Goal: Task Accomplishment & Management: Manage account settings

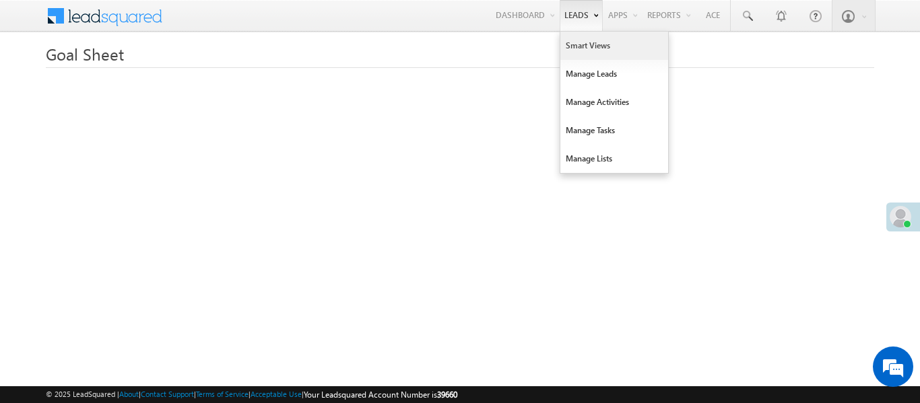
click at [582, 52] on link "Smart Views" at bounding box center [614, 46] width 108 height 28
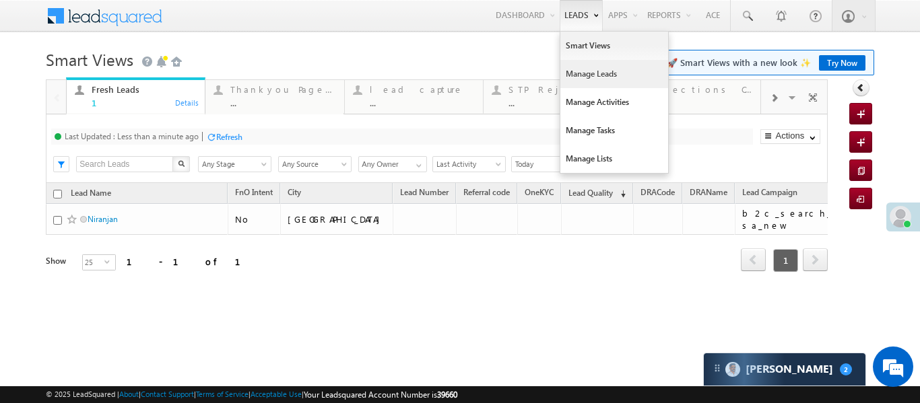
click at [582, 66] on link "Manage Leads" at bounding box center [614, 74] width 108 height 28
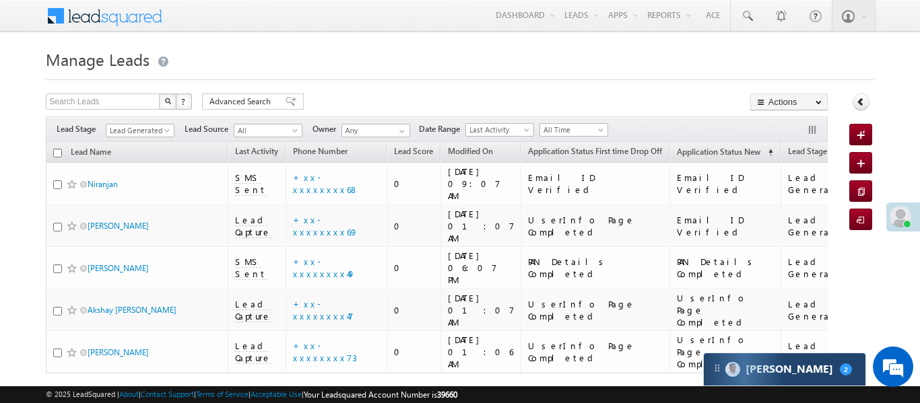
click at [765, 363] on div "Carter 2" at bounding box center [785, 369] width 162 height 32
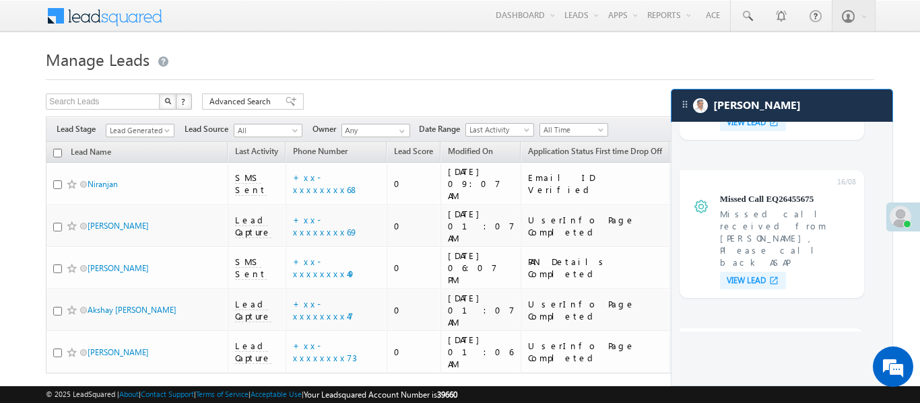
scroll to position [5148, 0]
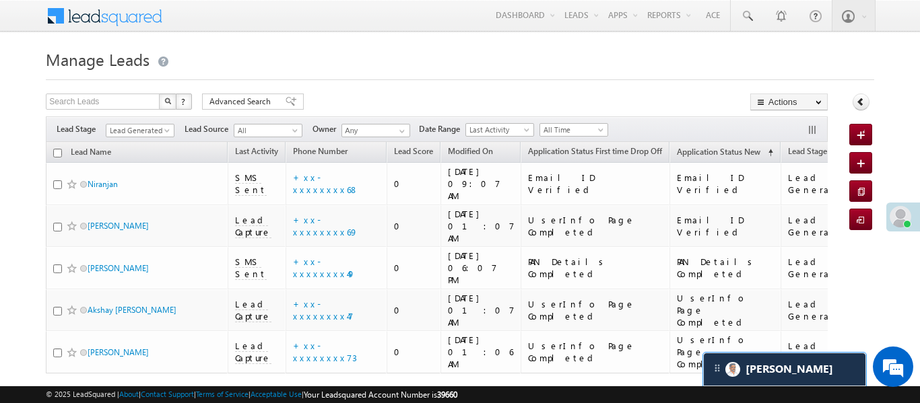
scroll to position [5369, 0]
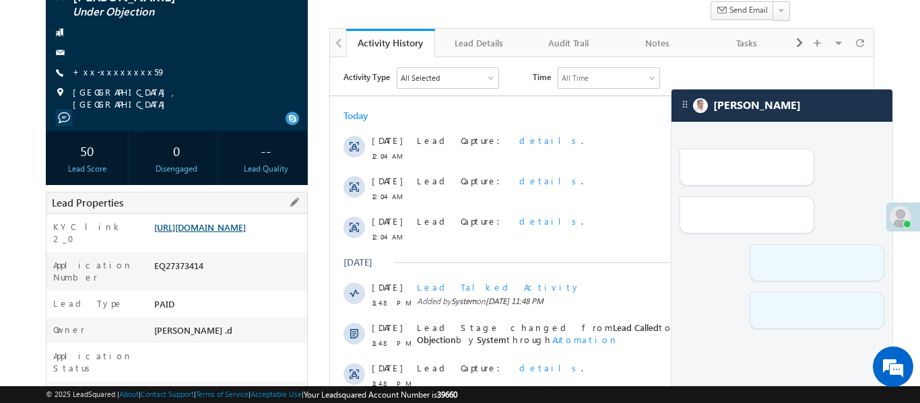
click at [203, 233] on link "https://angelbroking1-pk3em7sa.customui-test.leadsquared.com?leadId=511806b6-b2…" at bounding box center [200, 226] width 92 height 11
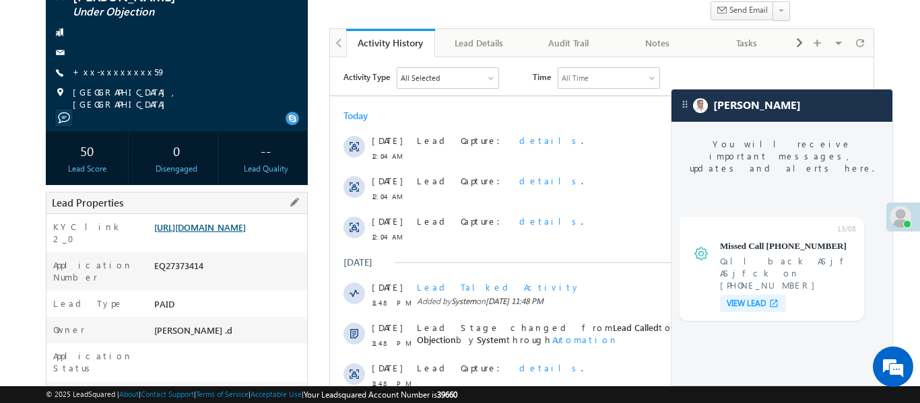
scroll to position [5113, 0]
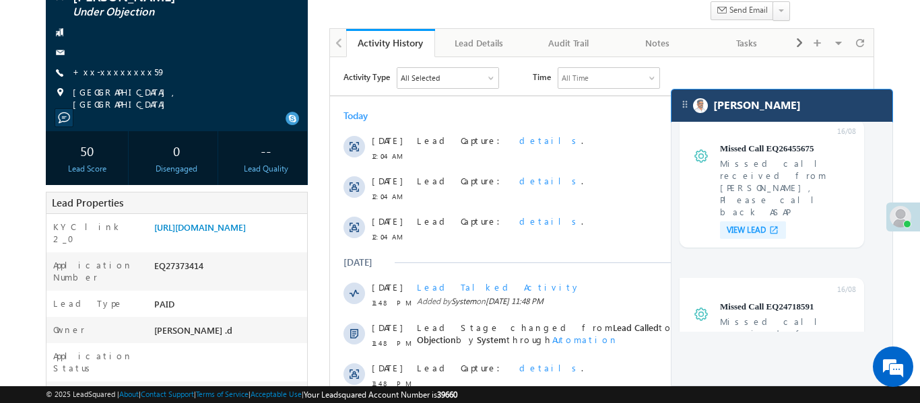
click at [829, 108] on div "[PERSON_NAME]" at bounding box center [781, 106] width 221 height 32
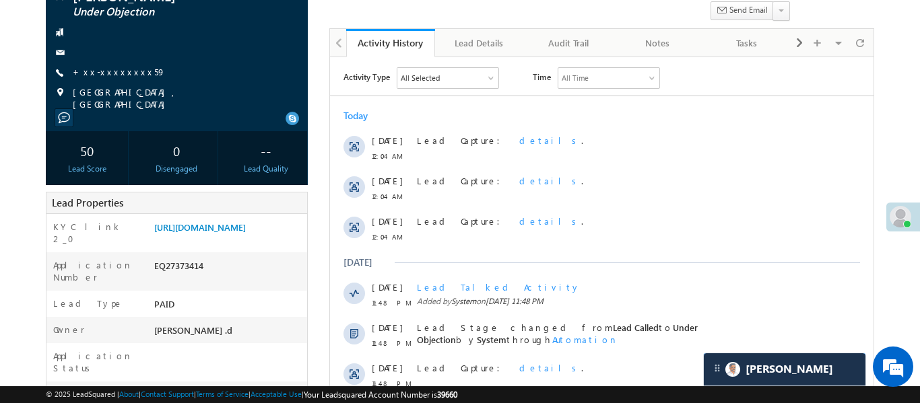
scroll to position [0, 0]
click at [223, 233] on link "https://angelbroking1-pk3em7sa.customui-test.leadsquared.com?leadId=511806b6-b2…" at bounding box center [200, 226] width 92 height 11
click at [106, 65] on div "Faizan Under Objection +xx-xxxxxxxx59" at bounding box center [177, 49] width 248 height 121
click at [114, 71] on link "+xx-xxxxxxxx59" at bounding box center [119, 71] width 93 height 11
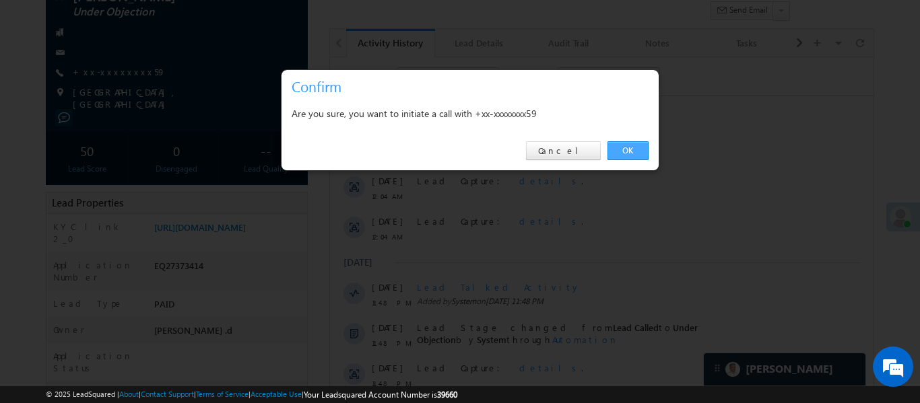
click at [619, 147] on link "OK" at bounding box center [627, 150] width 41 height 19
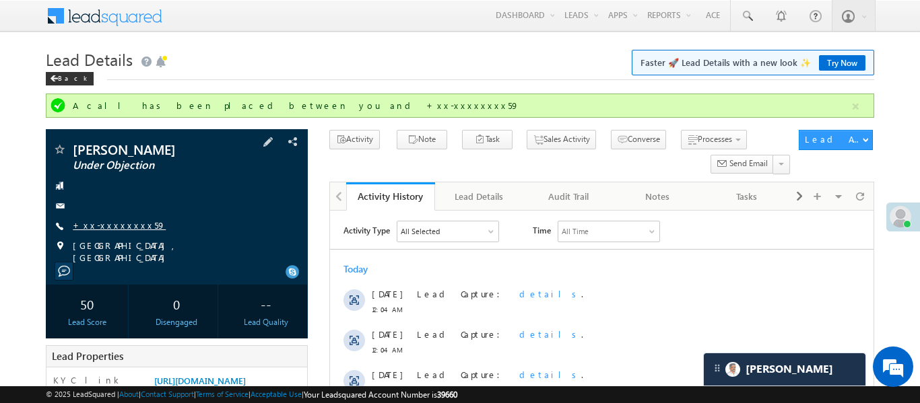
click at [115, 230] on link "+xx-xxxxxxxx59" at bounding box center [119, 224] width 93 height 11
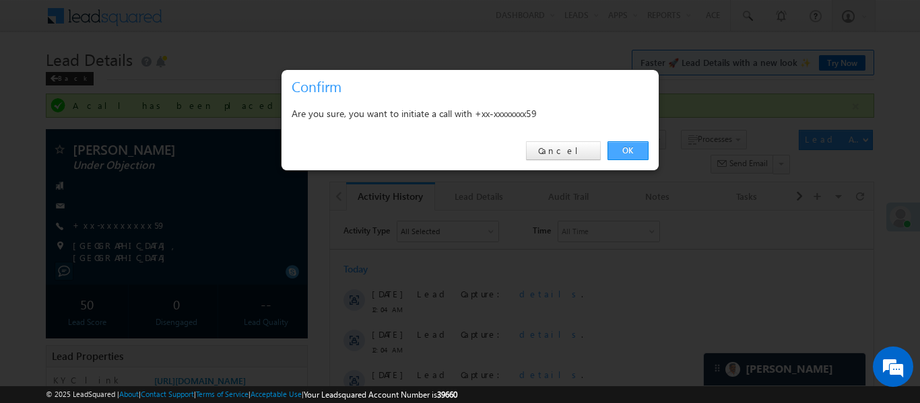
click at [631, 145] on link "OK" at bounding box center [627, 150] width 41 height 19
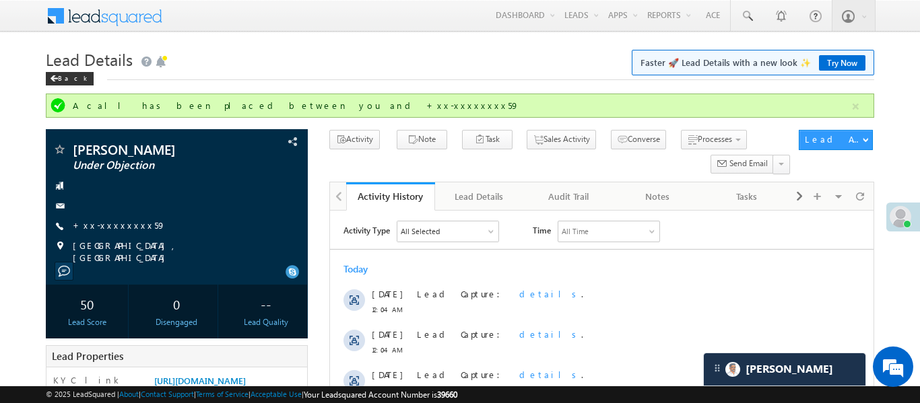
click at [843, 103] on div "A call has been placed between you and +xx-xxxxxxxx59" at bounding box center [461, 106] width 776 height 12
click at [862, 106] on button "button" at bounding box center [855, 106] width 17 height 17
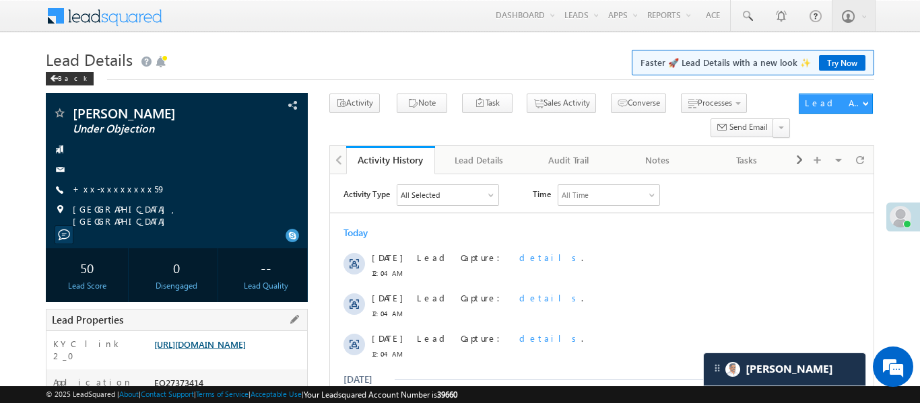
click at [226, 350] on link "https://angelbroking1-pk3em7sa.customui-test.leadsquared.com?leadId=511806b6-b2…" at bounding box center [200, 344] width 92 height 11
click at [246, 339] on link "https://angelbroking1-pk3em7sa.customui-test.leadsquared.com?leadId=511806b6-b2…" at bounding box center [200, 344] width 92 height 11
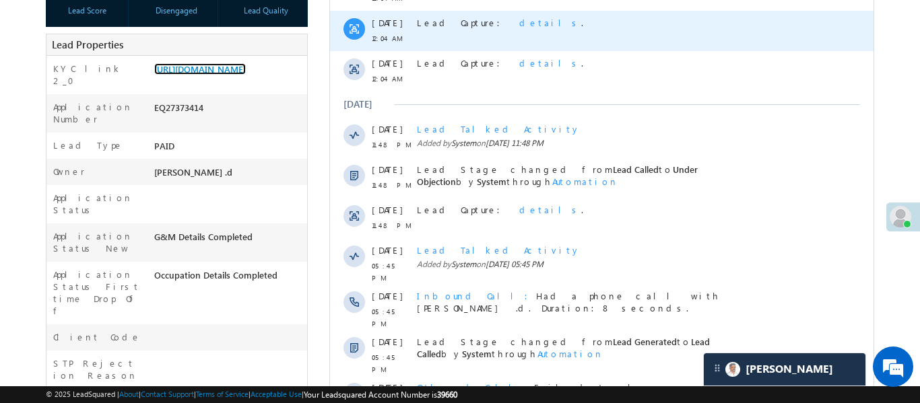
scroll to position [370, 0]
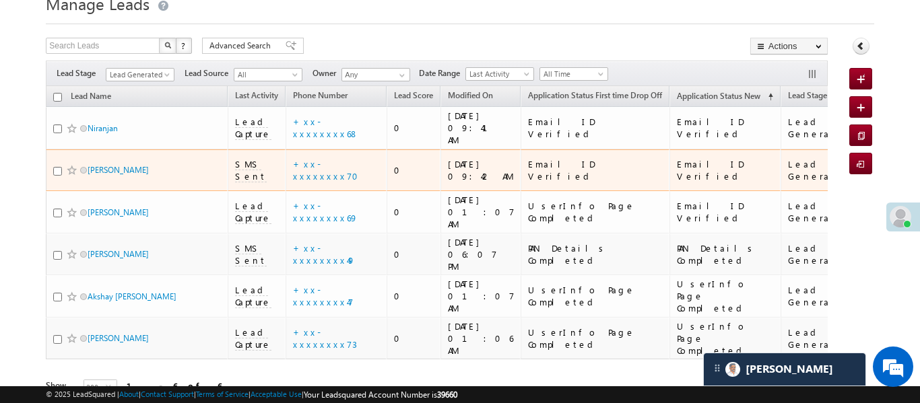
scroll to position [57, 0]
click at [306, 157] on link "+xx-xxxxxxxx70" at bounding box center [329, 169] width 73 height 24
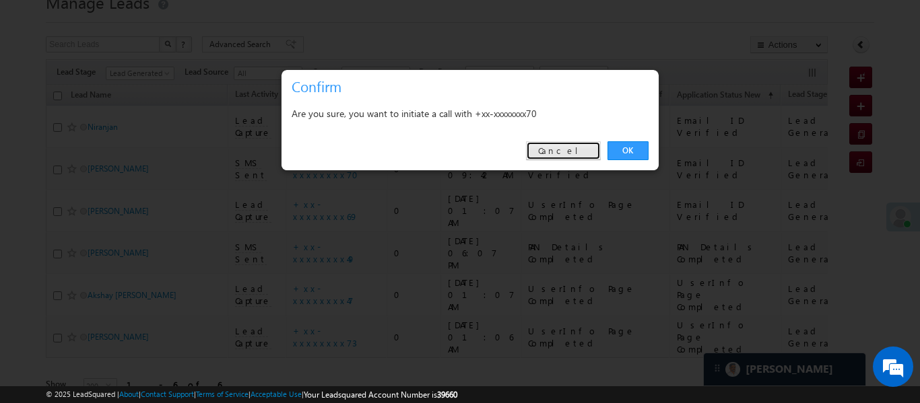
click at [566, 148] on link "Cancel" at bounding box center [563, 150] width 75 height 19
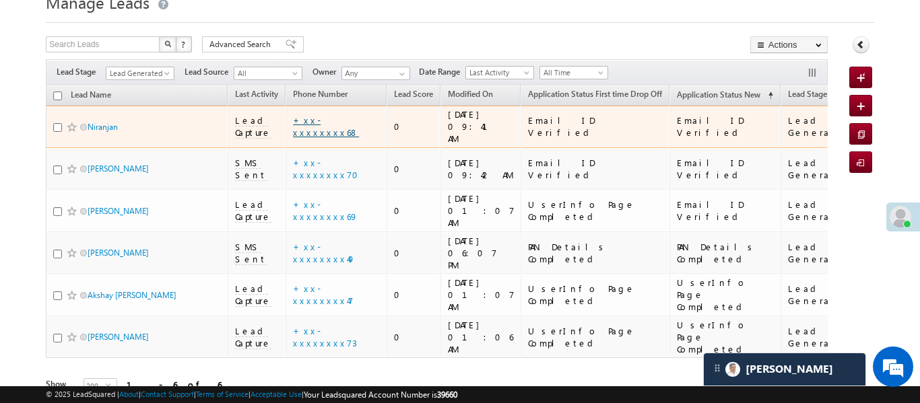
click at [320, 118] on link "+xx-xxxxxxxx68" at bounding box center [326, 126] width 66 height 24
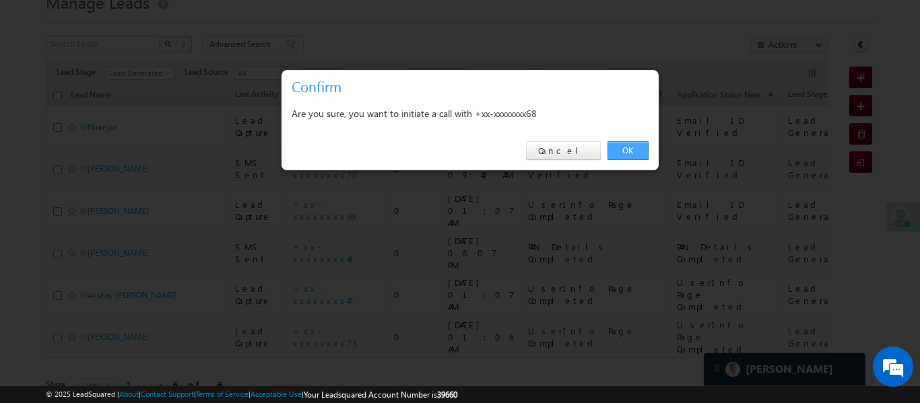
click at [641, 154] on link "OK" at bounding box center [627, 150] width 41 height 19
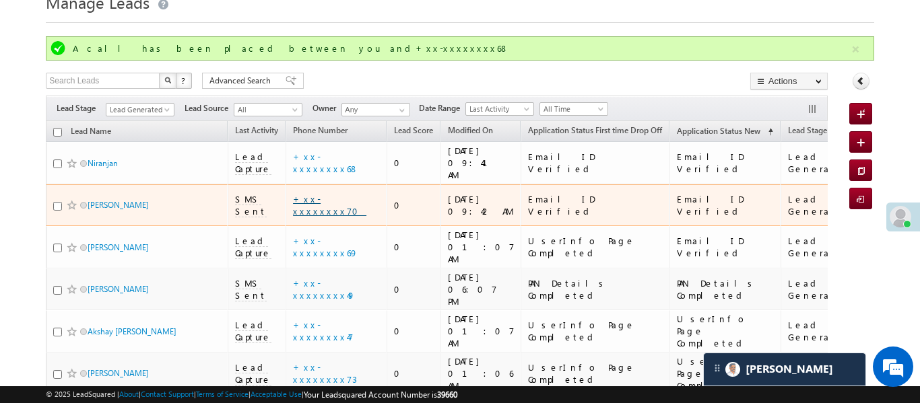
click at [341, 193] on link "+xx-xxxxxxxx70" at bounding box center [329, 205] width 73 height 24
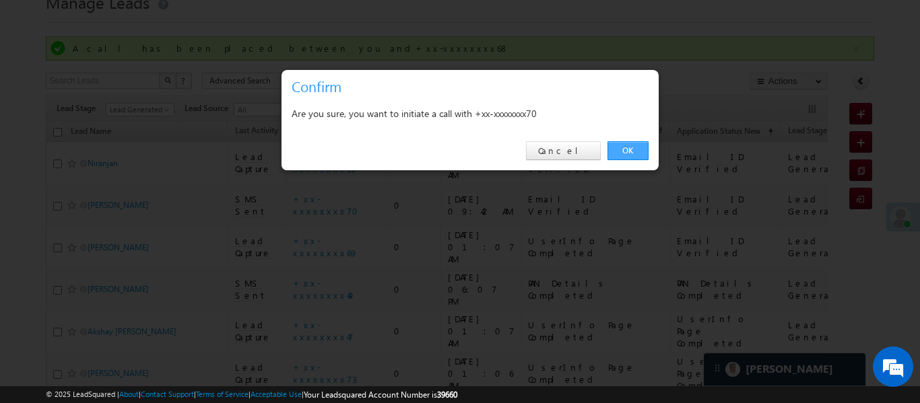
click at [631, 156] on link "OK" at bounding box center [627, 150] width 41 height 19
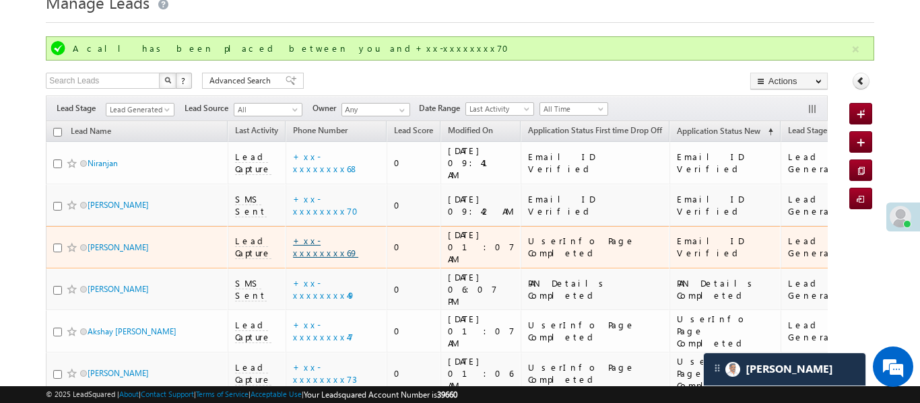
click at [339, 235] on link "+xx-xxxxxxxx69" at bounding box center [325, 247] width 65 height 24
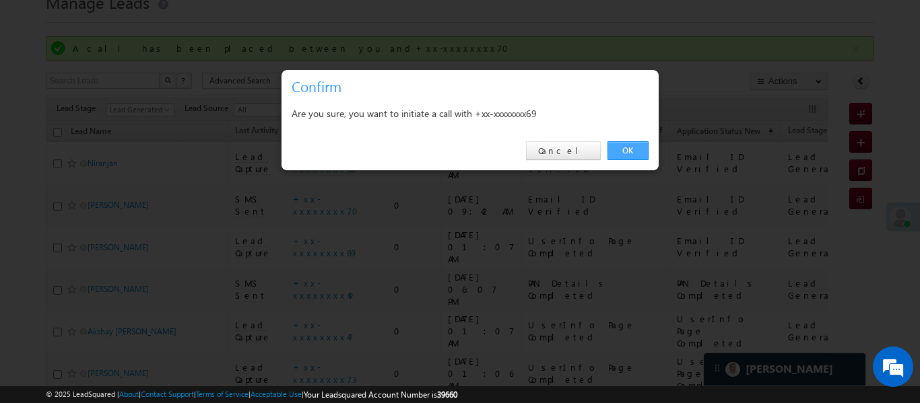
click at [634, 141] on link "OK" at bounding box center [627, 150] width 41 height 19
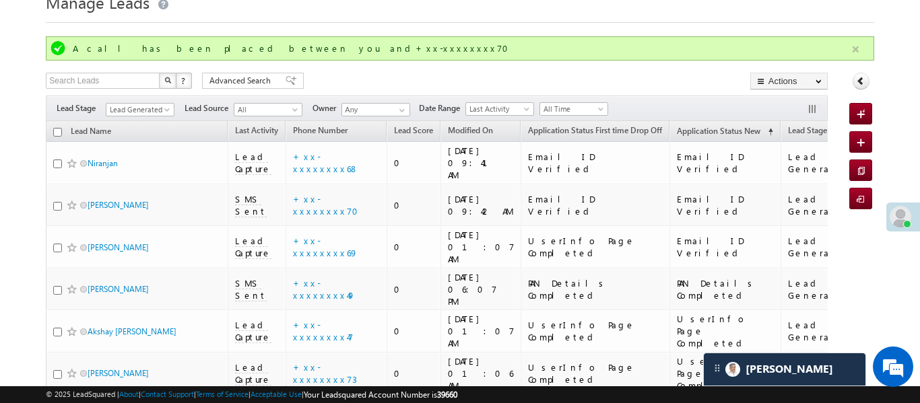
click at [854, 45] on button "button" at bounding box center [855, 49] width 17 height 17
click at [857, 42] on button "button" at bounding box center [855, 49] width 17 height 17
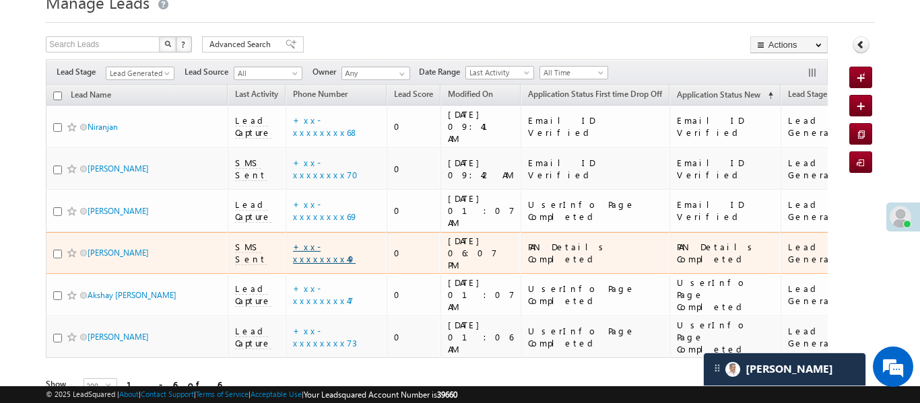
click at [332, 241] on link "+xx-xxxxxxxx49" at bounding box center [324, 253] width 63 height 24
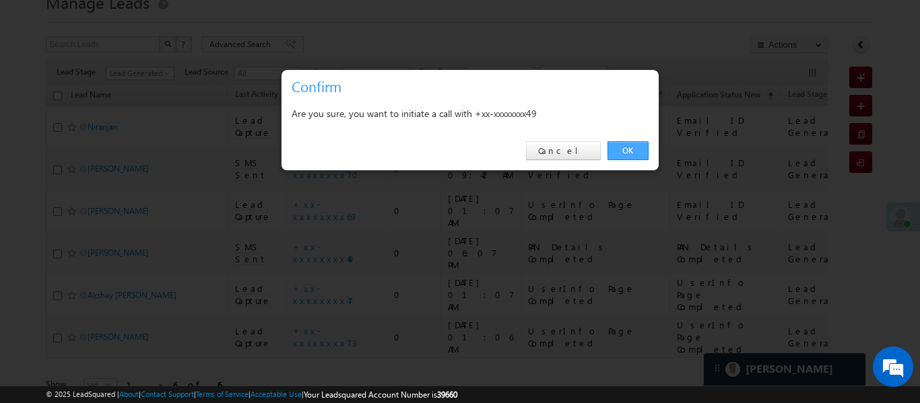
click at [623, 149] on link "OK" at bounding box center [627, 150] width 41 height 19
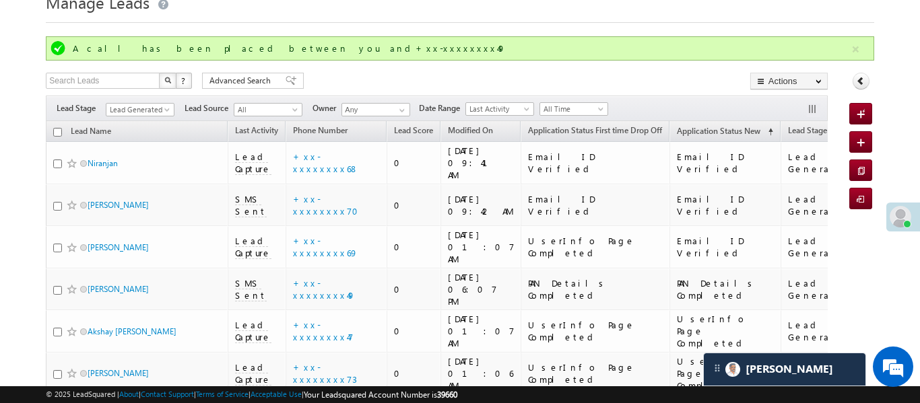
drag, startPoint x: 857, startPoint y: 53, endPoint x: 844, endPoint y: 44, distance: 15.7
click at [857, 53] on button "button" at bounding box center [855, 49] width 17 height 17
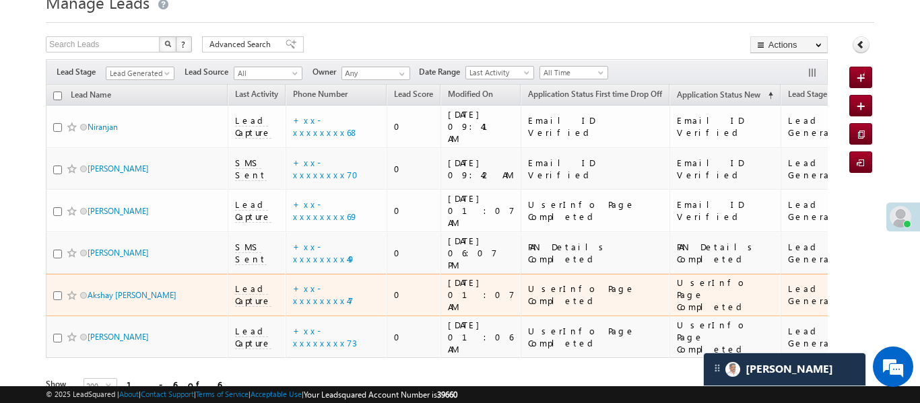
click at [322, 283] on div "+xx-xxxxxxxx47" at bounding box center [337, 295] width 88 height 24
click at [329, 283] on link "+xx-xxxxxxxx47" at bounding box center [323, 295] width 61 height 24
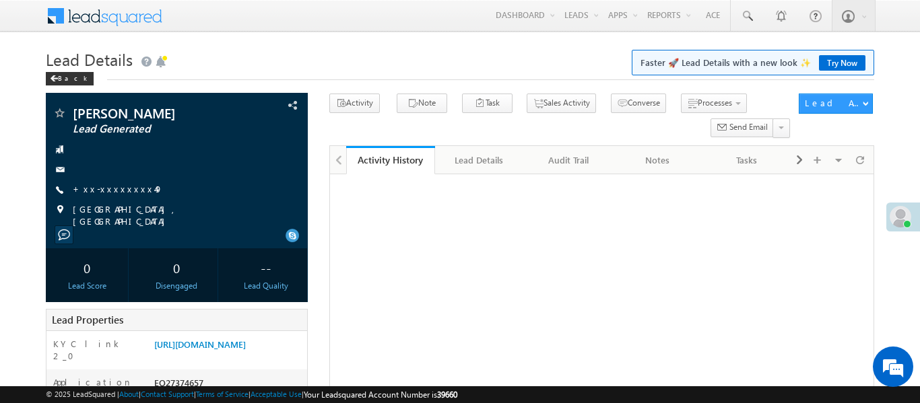
click at [232, 339] on link "[URL][DOMAIN_NAME]" at bounding box center [200, 344] width 92 height 11
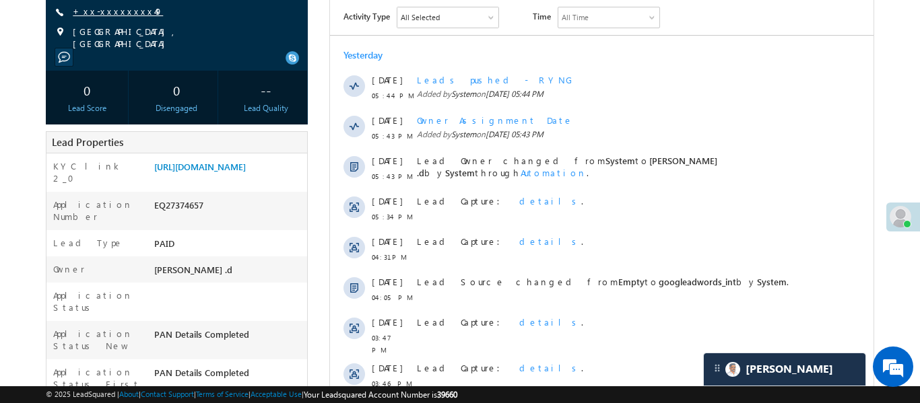
click at [106, 12] on link "+xx-xxxxxxxx49" at bounding box center [118, 10] width 90 height 11
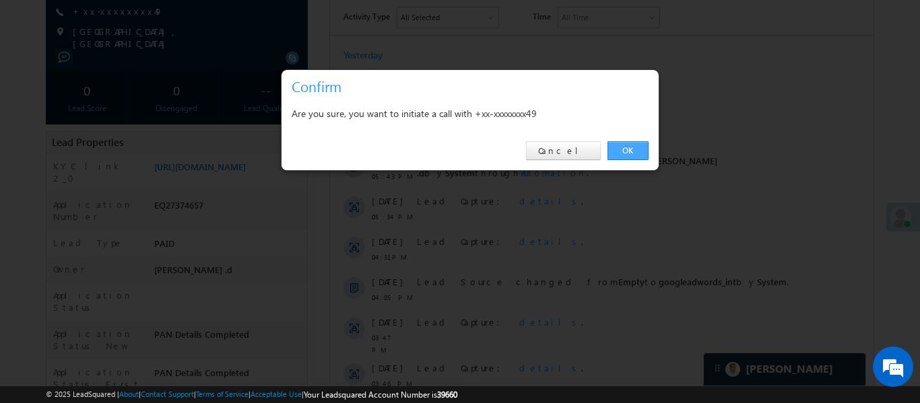
click at [632, 157] on link "OK" at bounding box center [627, 150] width 41 height 19
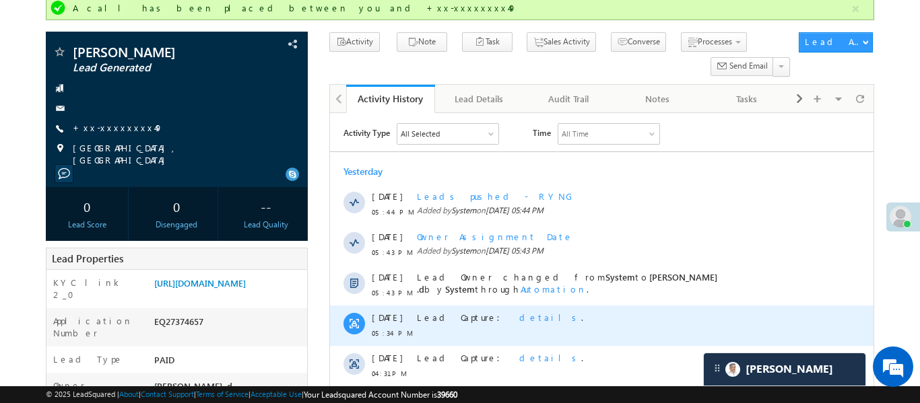
scroll to position [97, 0]
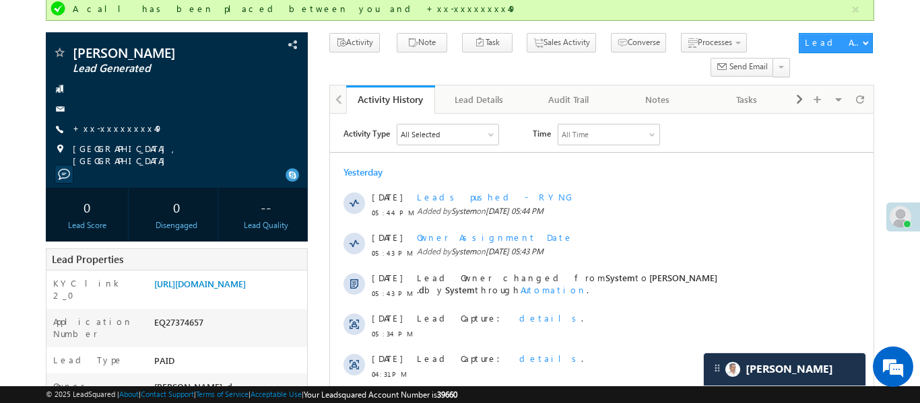
click at [853, 18] on div "A call has been placed between you and +xx-xxxxxxxx49" at bounding box center [459, 9] width 827 height 24
click at [853, 13] on button "button" at bounding box center [855, 9] width 17 height 17
